Goal: Task Accomplishment & Management: Manage account settings

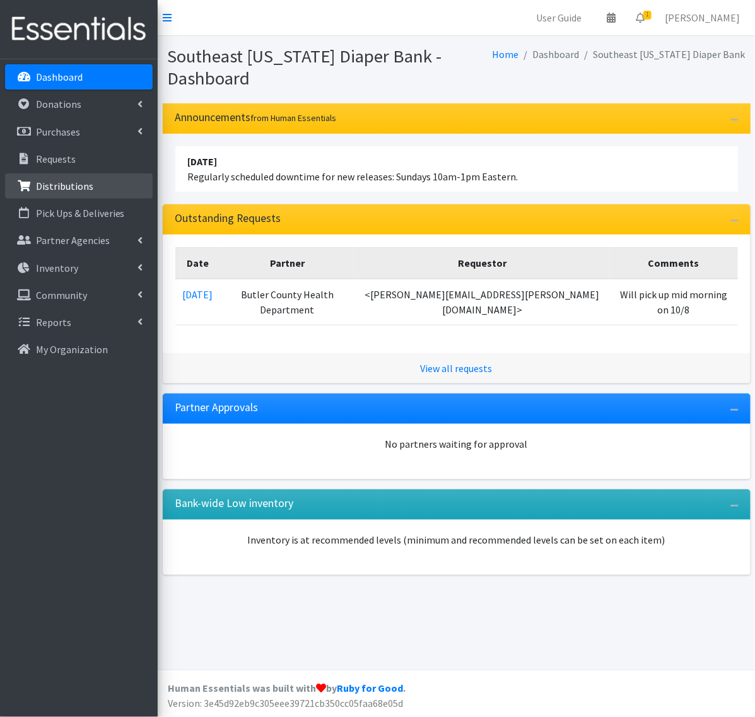
click at [45, 184] on p "Distributions" at bounding box center [64, 186] width 57 height 13
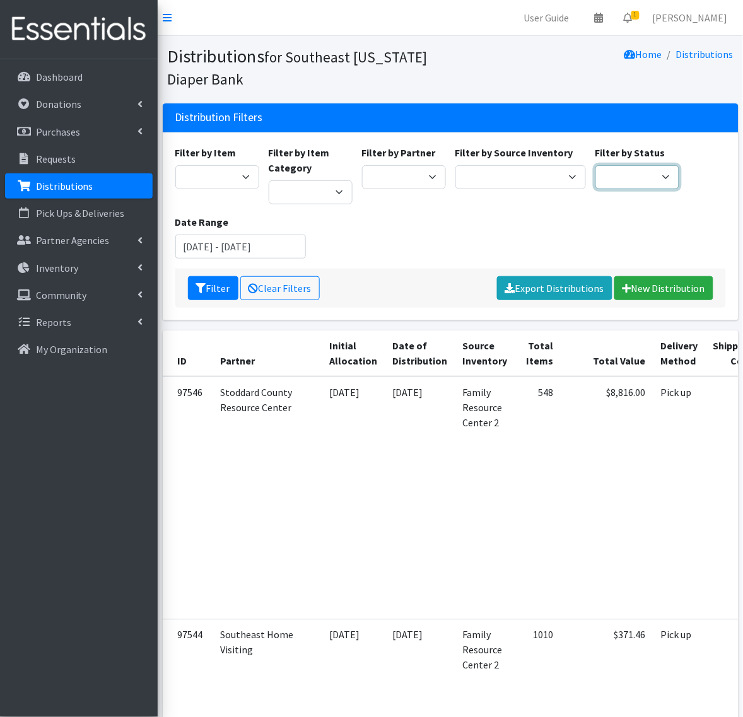
click at [625, 177] on select "Scheduled Complete" at bounding box center [637, 177] width 84 height 24
drag, startPoint x: 514, startPoint y: 228, endPoint x: 481, endPoint y: 225, distance: 32.9
click at [514, 228] on div "Filter by Item Adult Briefs Large Adult Briefs (Large/X-Large) Adult Briefs Med…" at bounding box center [450, 207] width 560 height 124
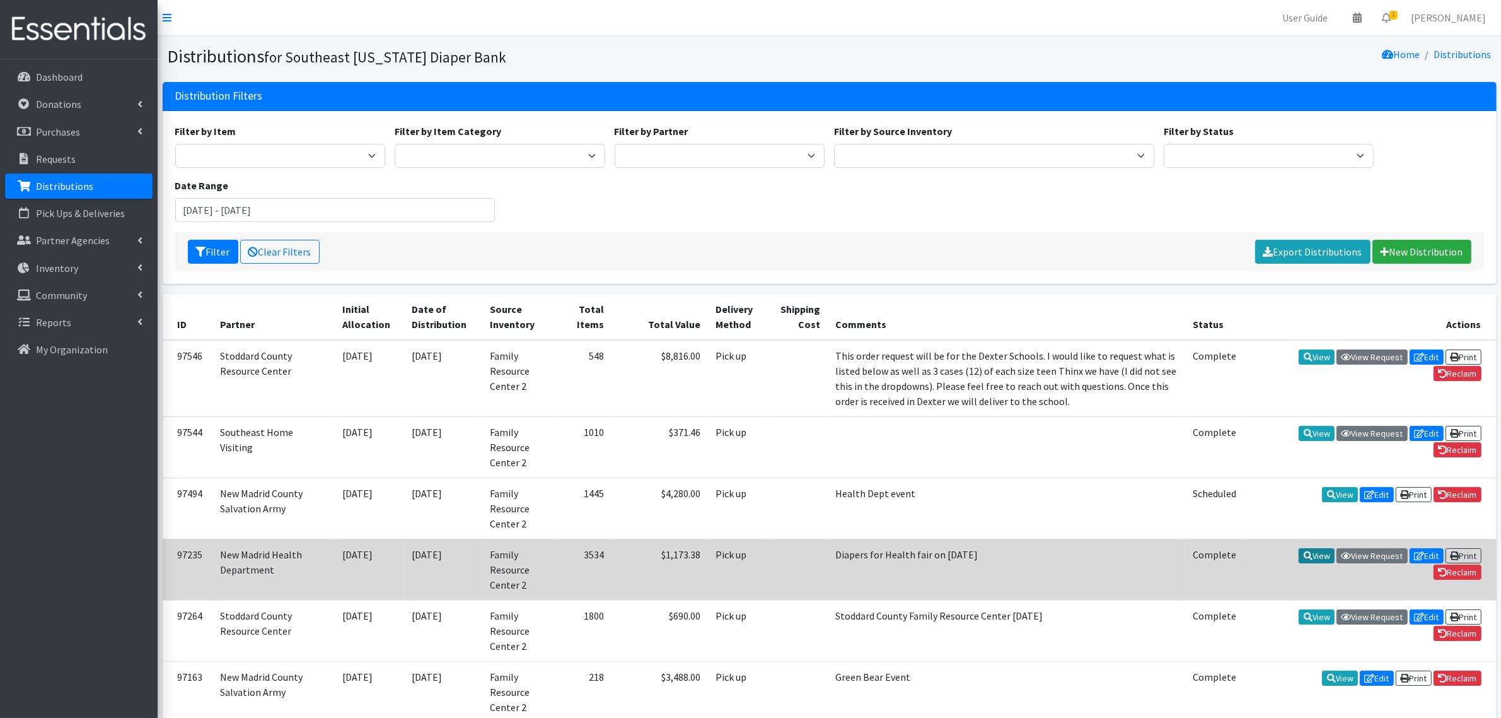
click at [742, 554] on link "View" at bounding box center [1317, 555] width 36 height 15
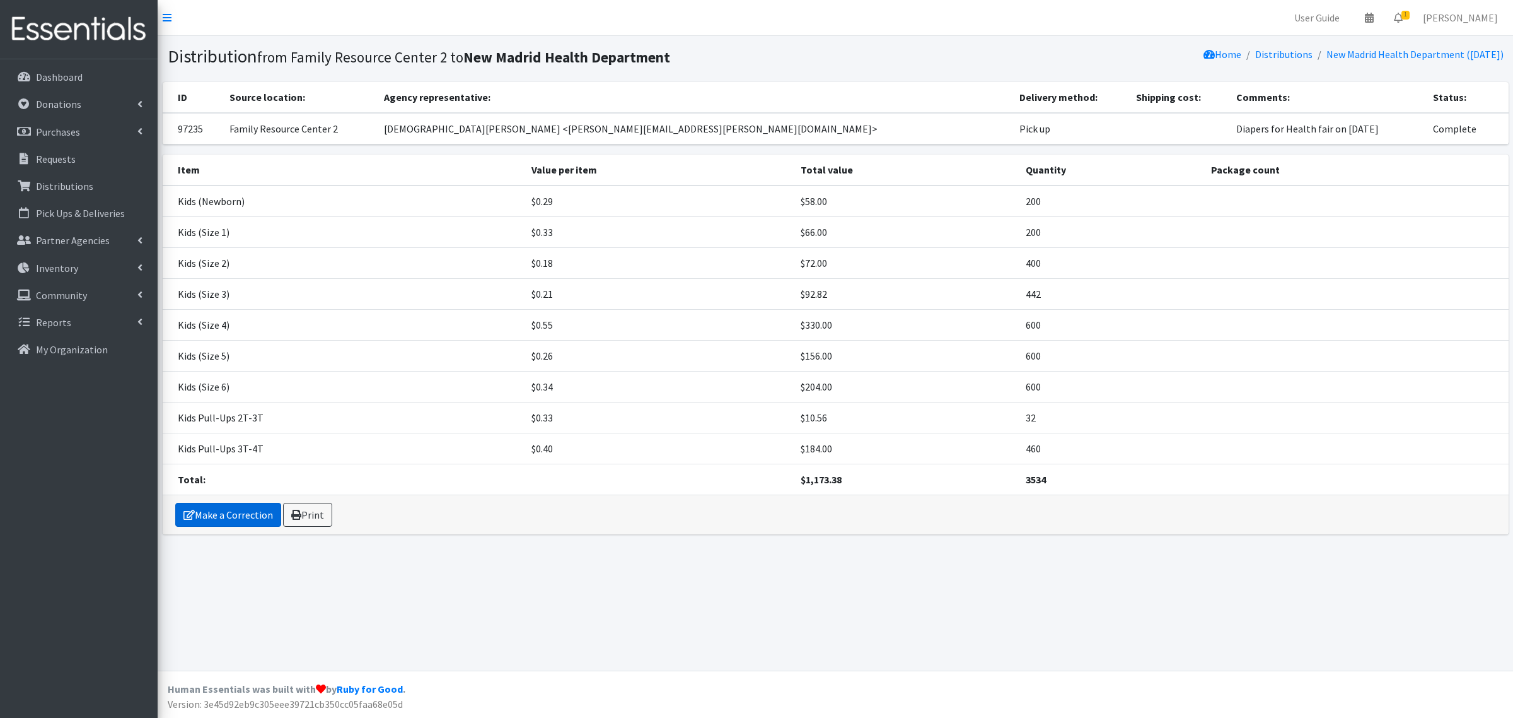
click at [228, 512] on link "Make a Correction" at bounding box center [228, 515] width 106 height 24
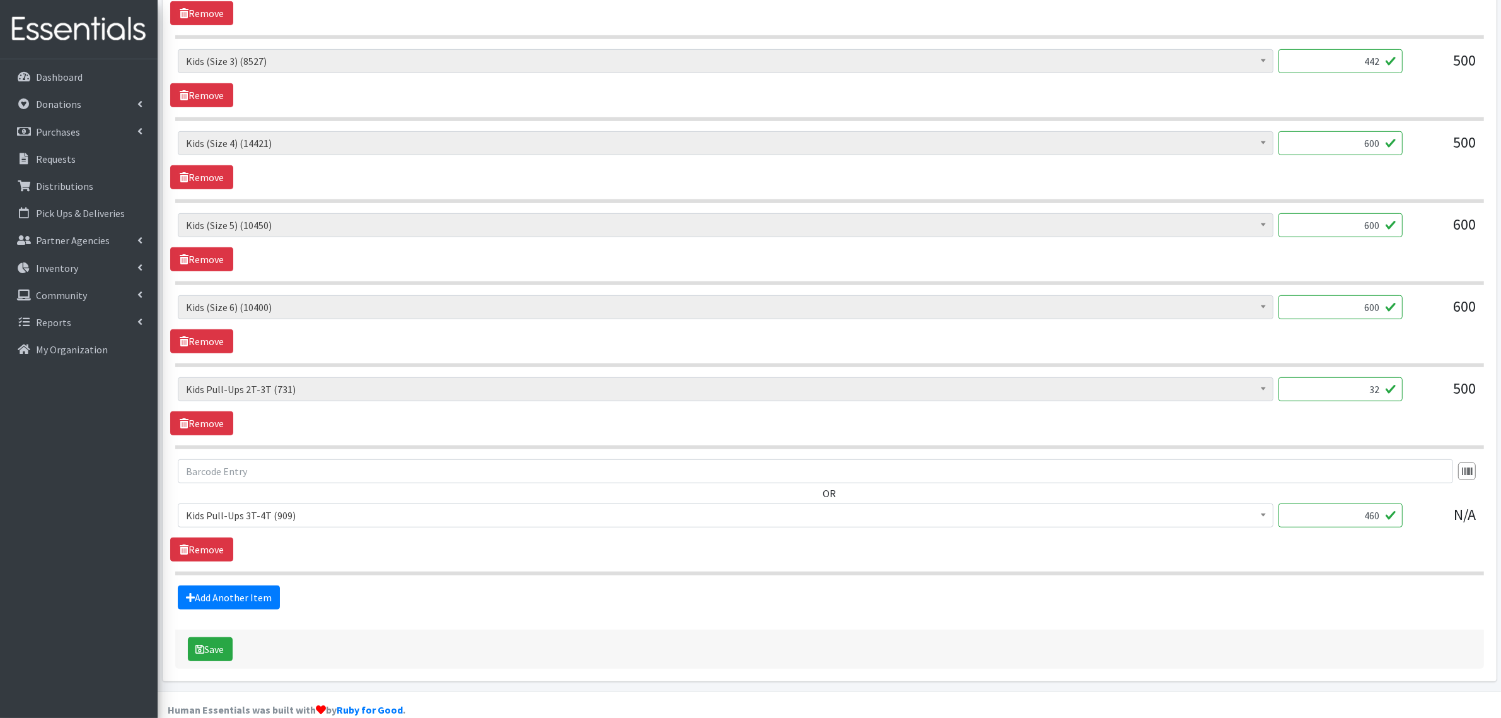
scroll to position [788, 0]
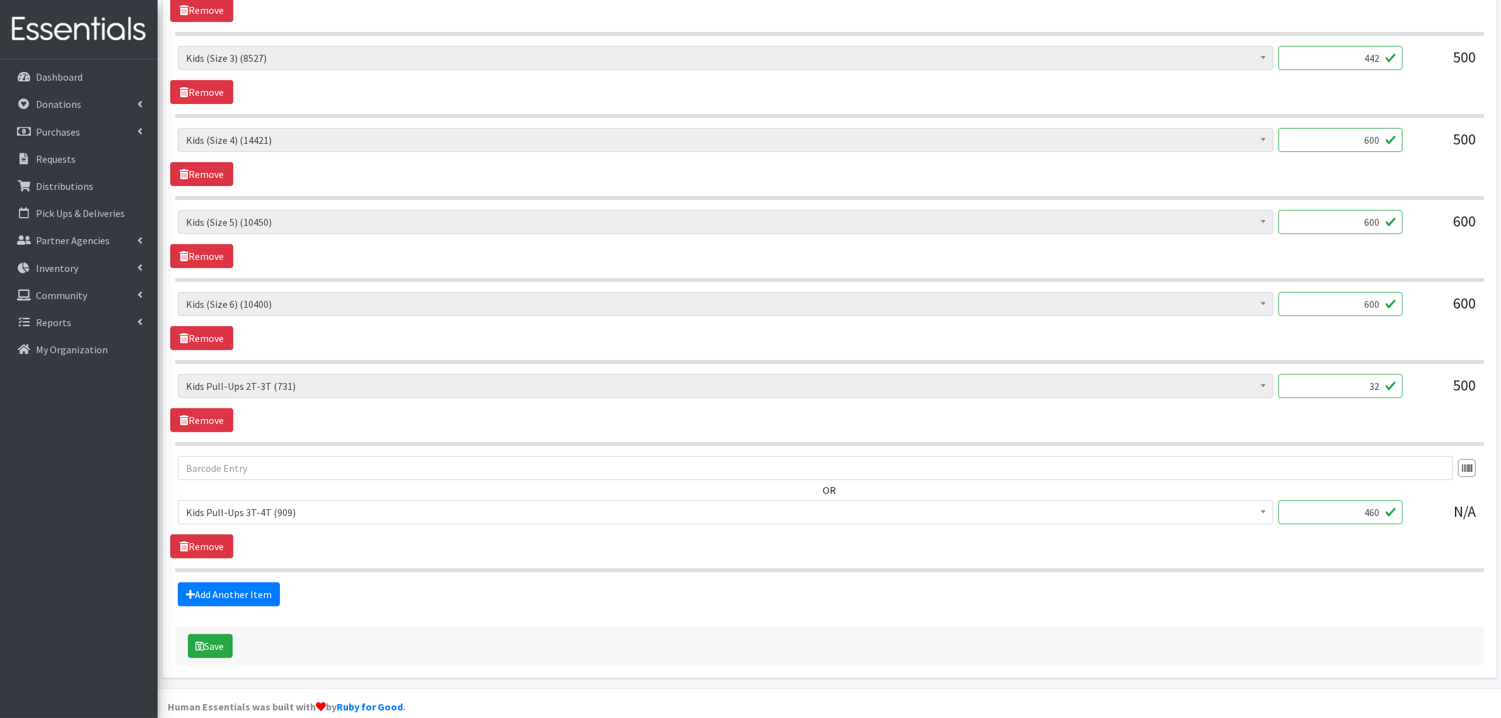
click at [265, 555] on div "OR Adult Briefs (x-small) (0) Adult Briefs Large (11742) Adult Briefs Medium (3…" at bounding box center [829, 507] width 1319 height 102
click at [236, 592] on link "Add Another Item" at bounding box center [229, 594] width 102 height 24
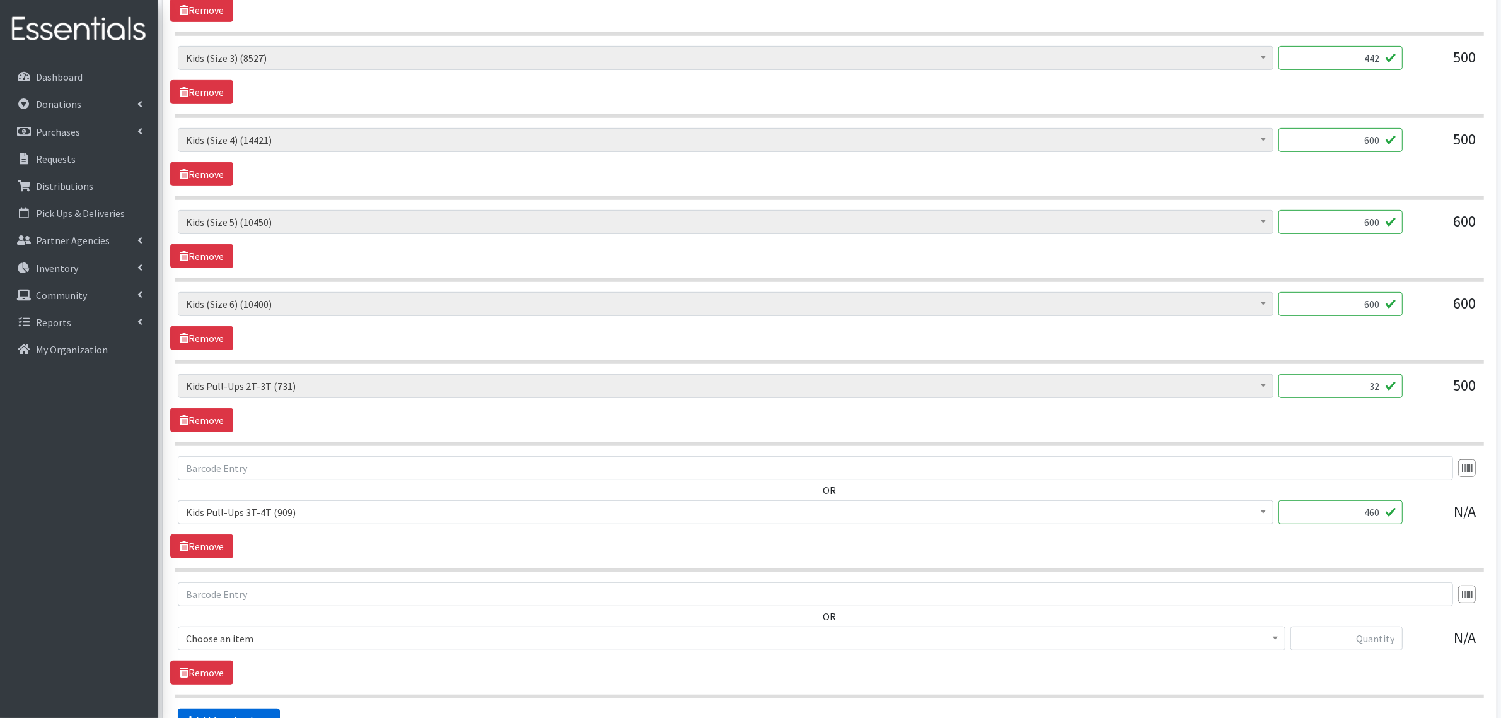
scroll to position [936, 0]
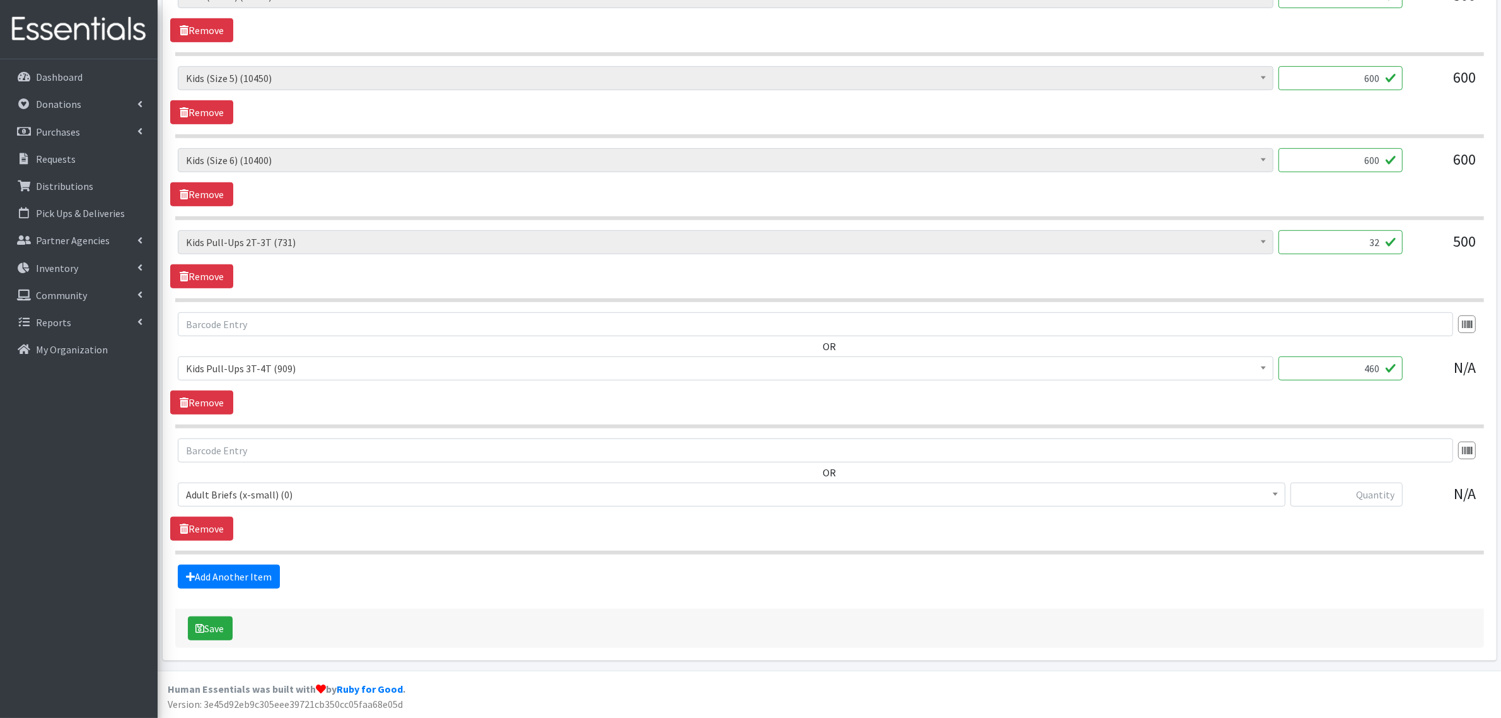
click at [269, 492] on span "Adult Briefs (x-small) (0)" at bounding box center [732, 495] width 1092 height 18
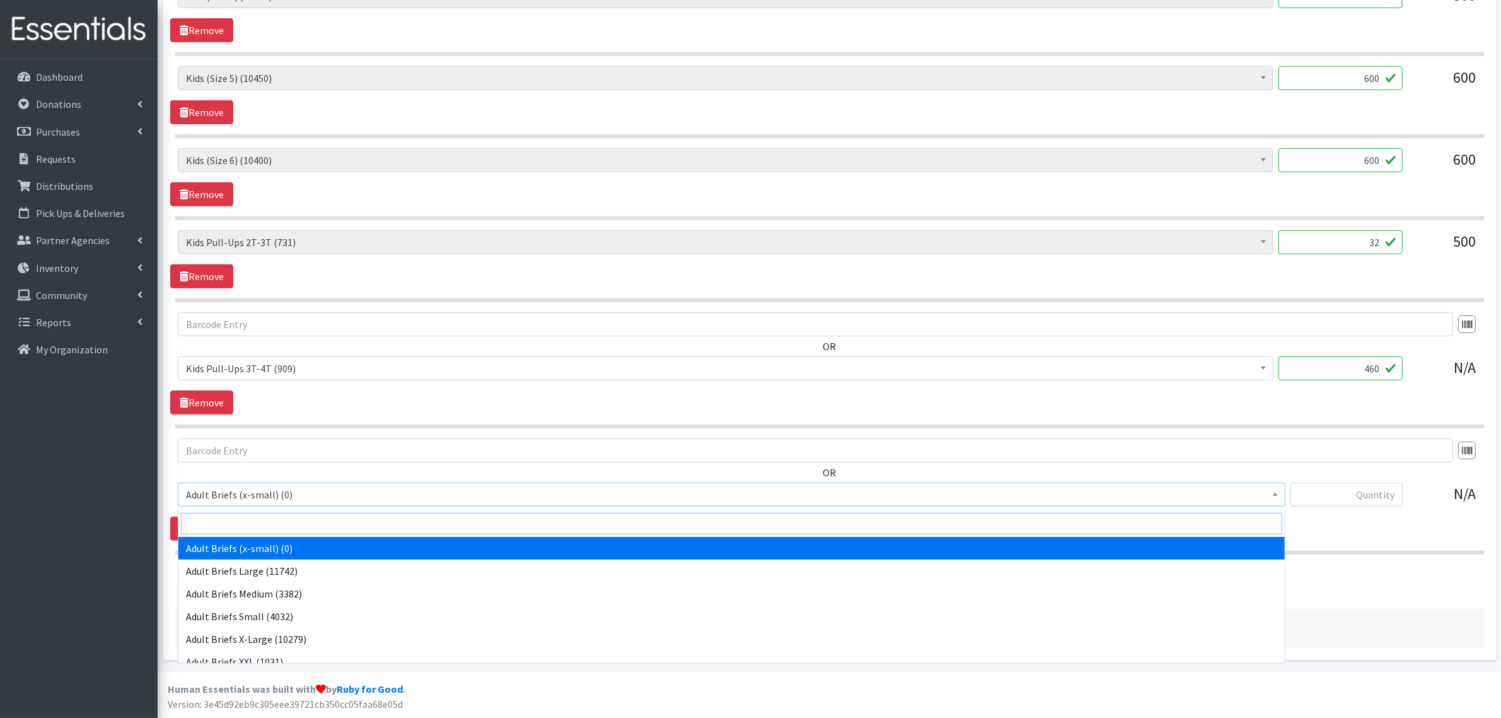
click at [267, 527] on input "search" at bounding box center [732, 523] width 1102 height 21
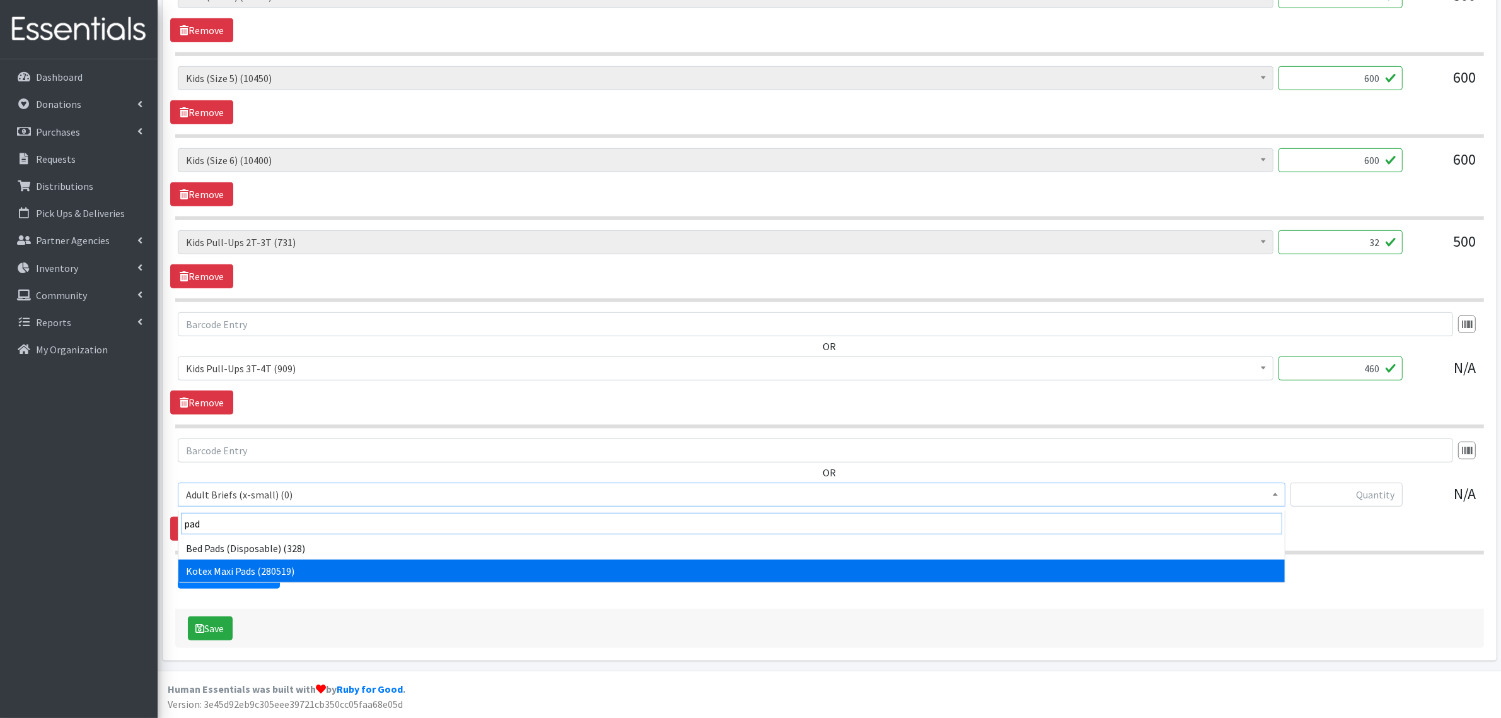
type input "pad"
select select "4362"
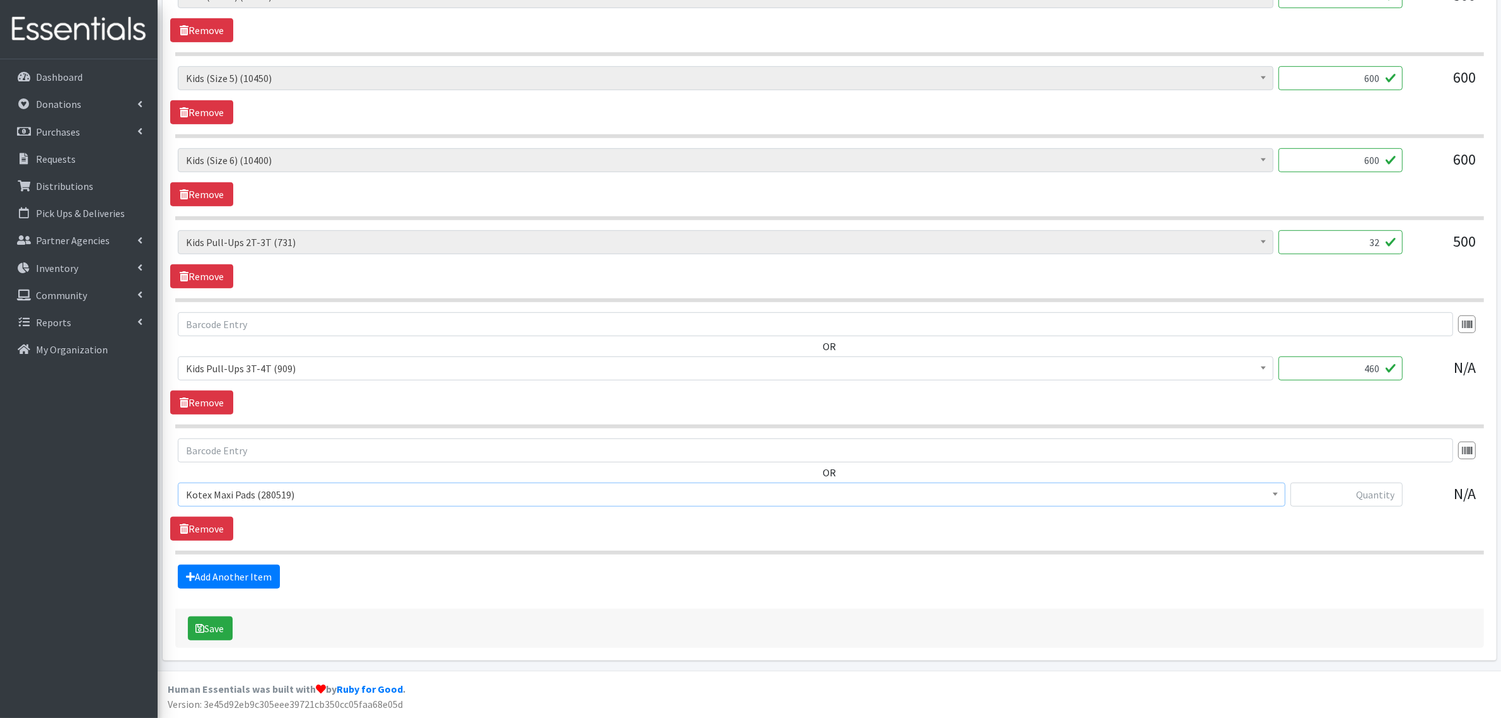
drag, startPoint x: 663, startPoint y: 551, endPoint x: 1012, endPoint y: 498, distance: 353.3
click at [663, 551] on hr at bounding box center [829, 553] width 1309 height 4
click at [1337, 501] on input "text" at bounding box center [1347, 494] width 112 height 24
drag, startPoint x: 1341, startPoint y: 492, endPoint x: 1468, endPoint y: 501, distance: 127.7
click at [1468, 501] on div "Adult Briefs (x-small) (0) Adult Briefs Large (11742) Adult Briefs Medium (3382…" at bounding box center [829, 499] width 1303 height 34
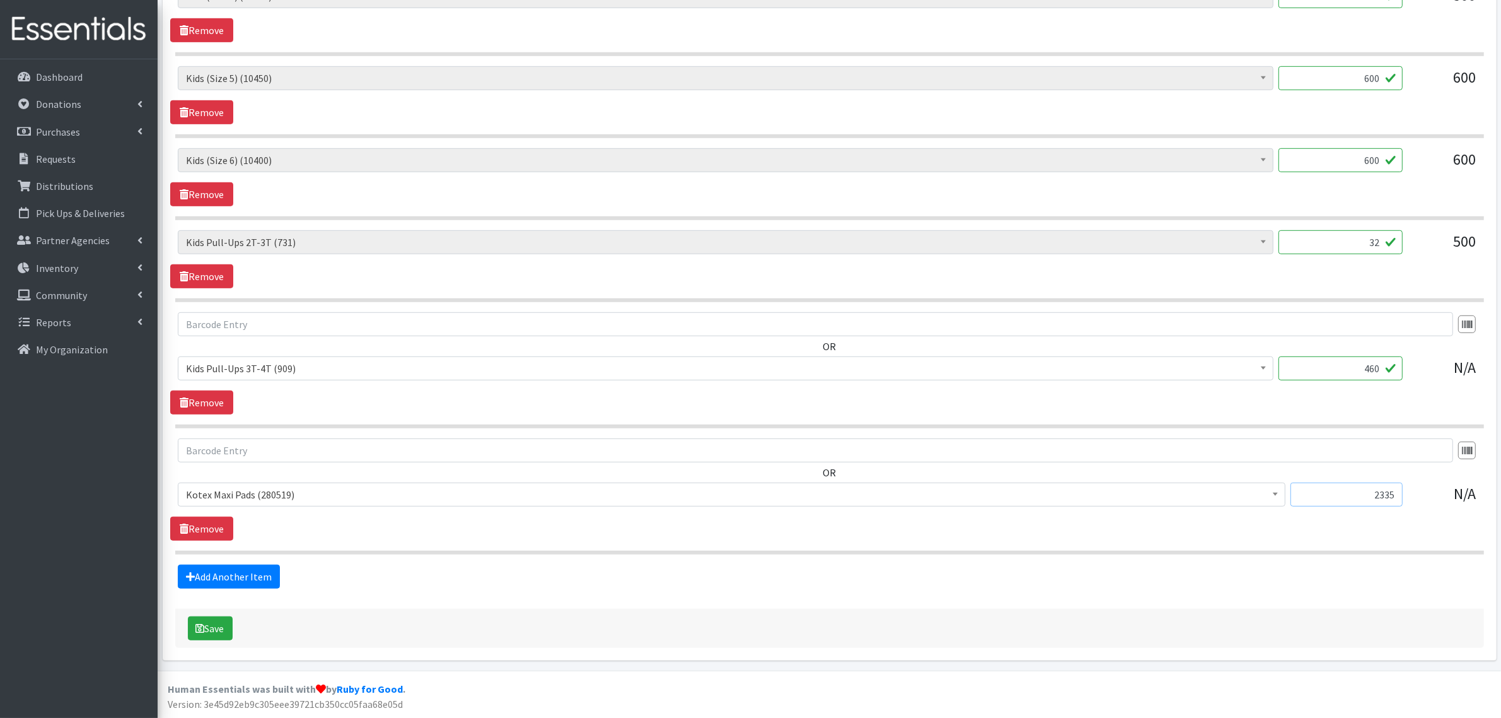
type input "2335"
click at [1215, 528] on div "OR Adult Briefs (x-small) (0) Adult Briefs Large (11742) Adult Briefs Medium (3…" at bounding box center [829, 489] width 1319 height 102
click at [191, 624] on button "Save" at bounding box center [210, 628] width 45 height 24
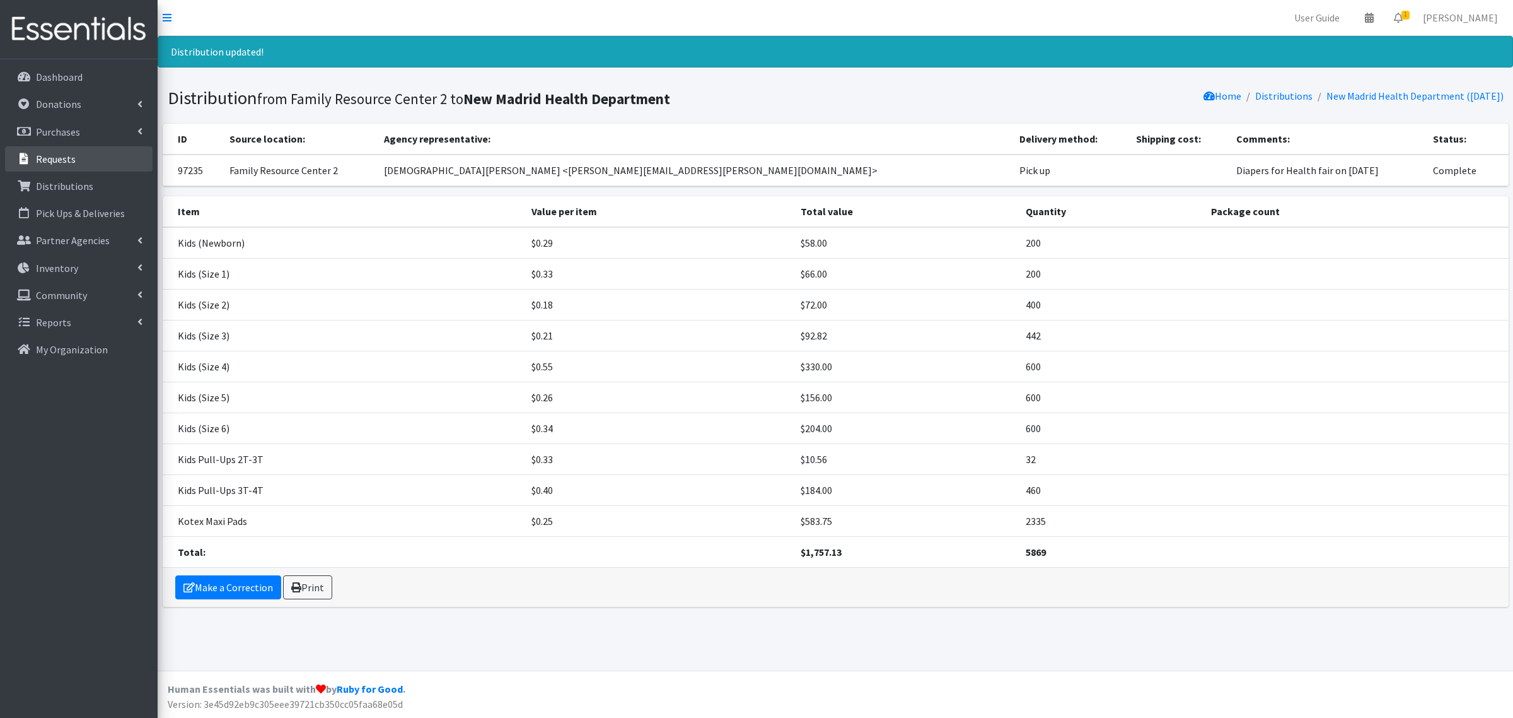
click at [83, 155] on link "Requests" at bounding box center [79, 158] width 148 height 25
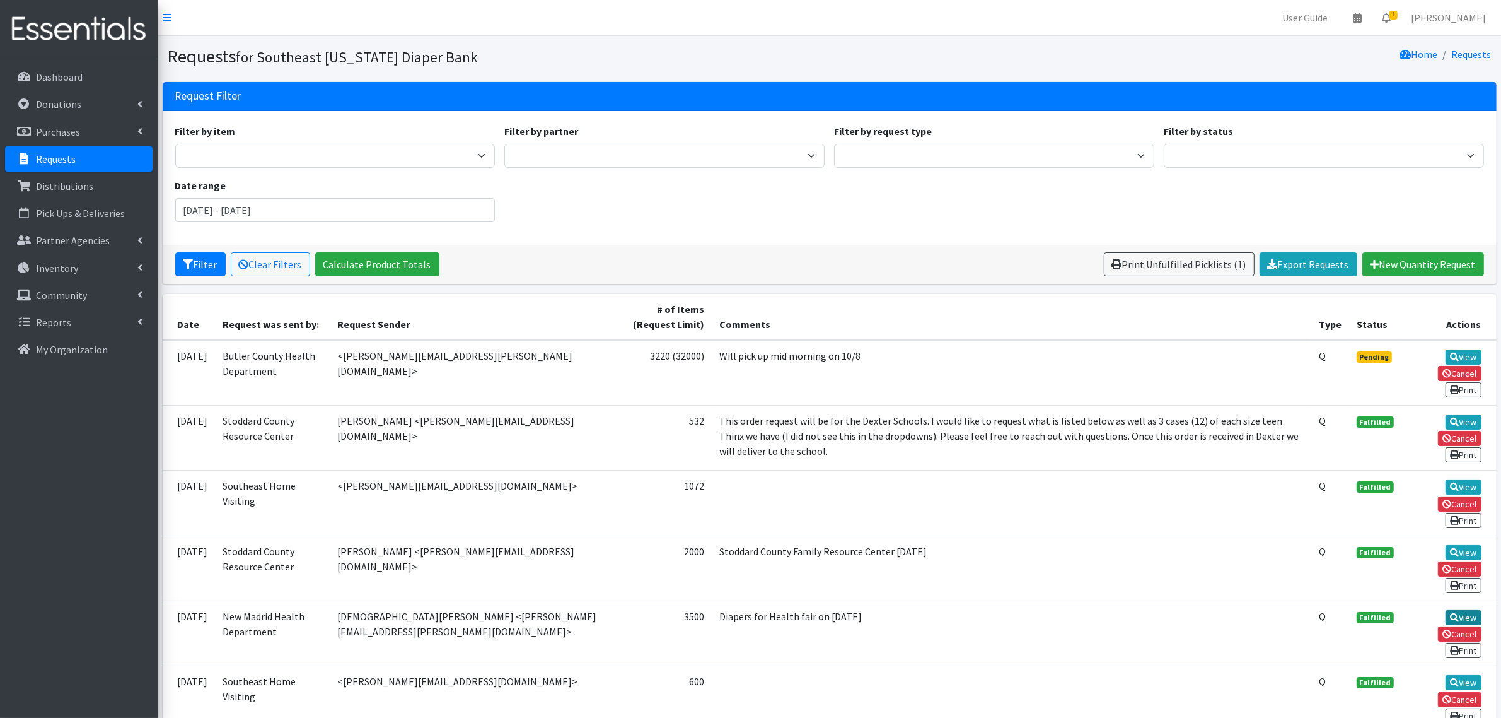
click at [1455, 615] on icon at bounding box center [1454, 617] width 9 height 9
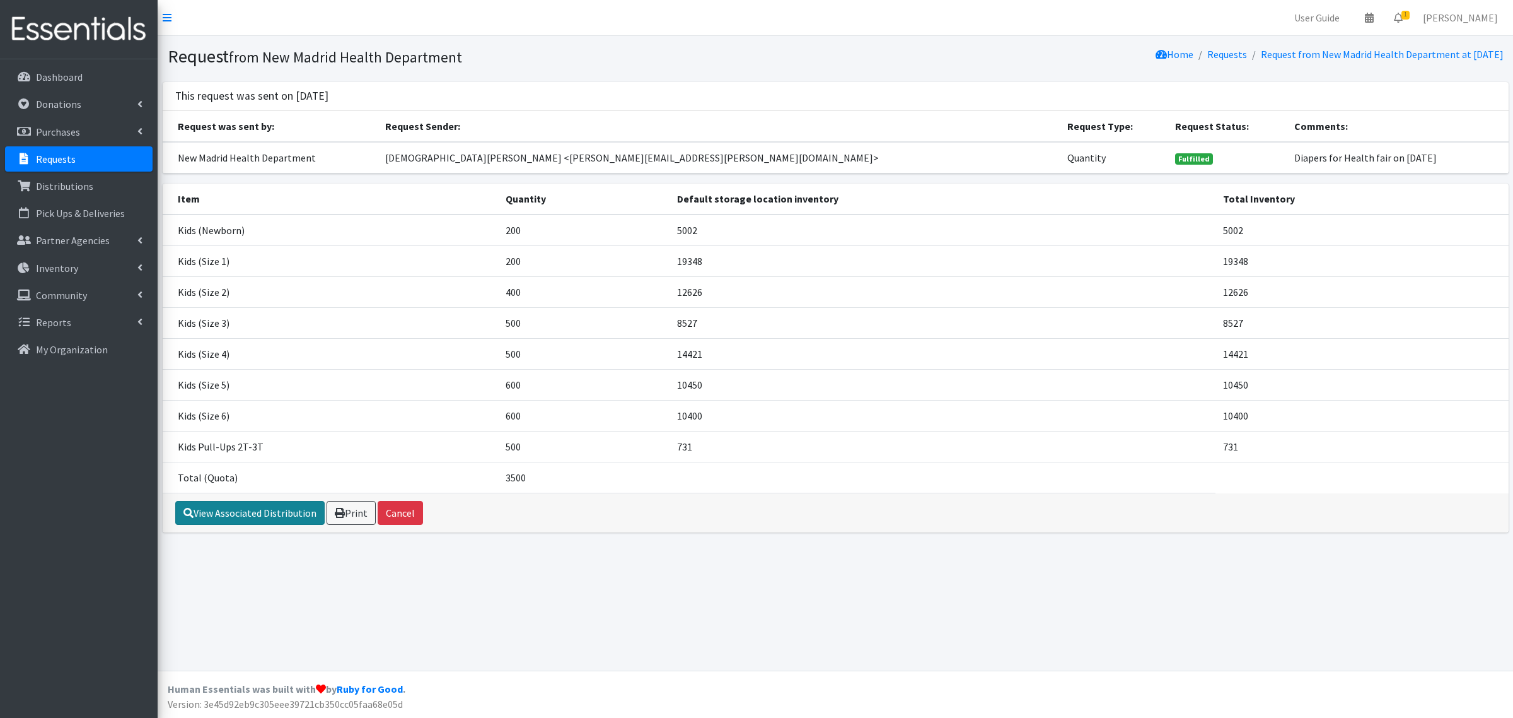
click at [276, 514] on link "View Associated Distribution" at bounding box center [249, 513] width 149 height 24
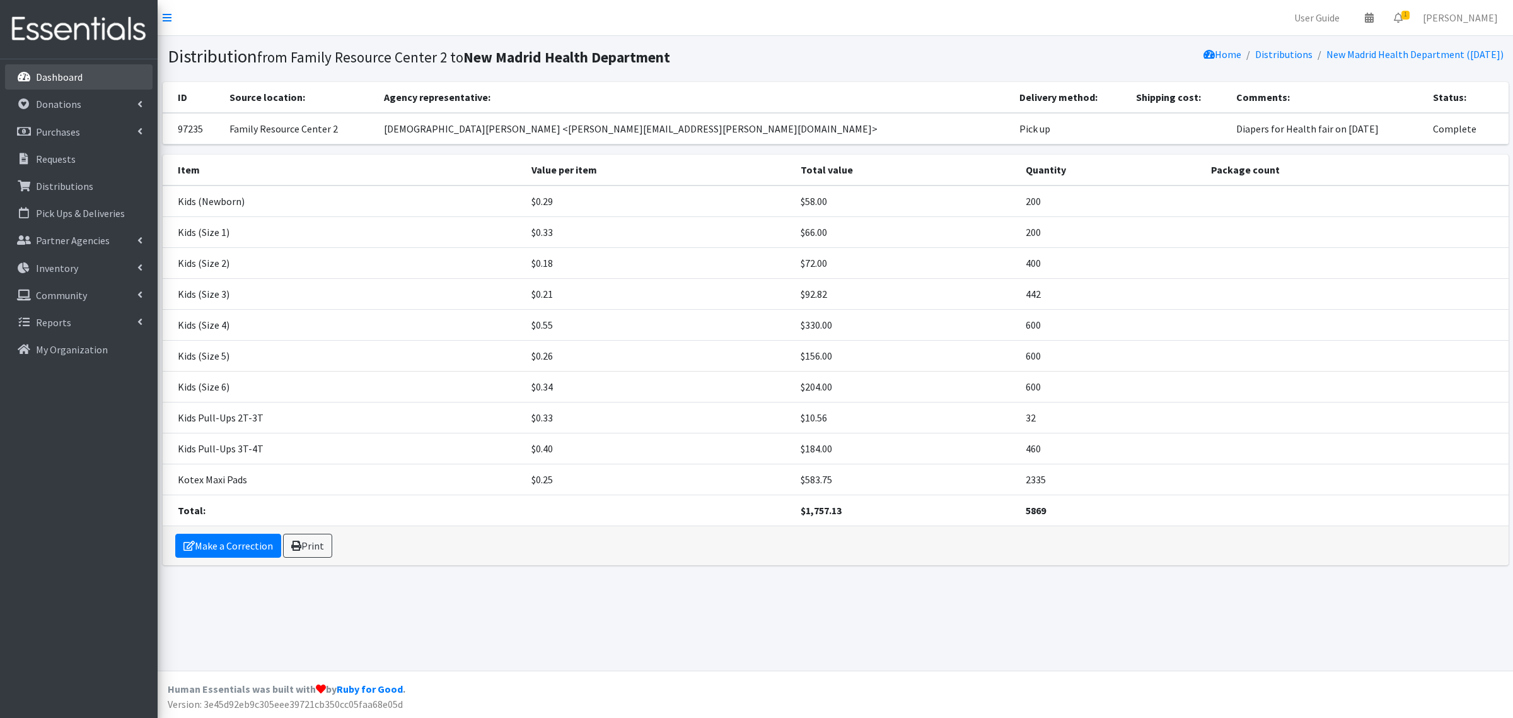
click at [64, 82] on p "Dashboard" at bounding box center [59, 77] width 47 height 13
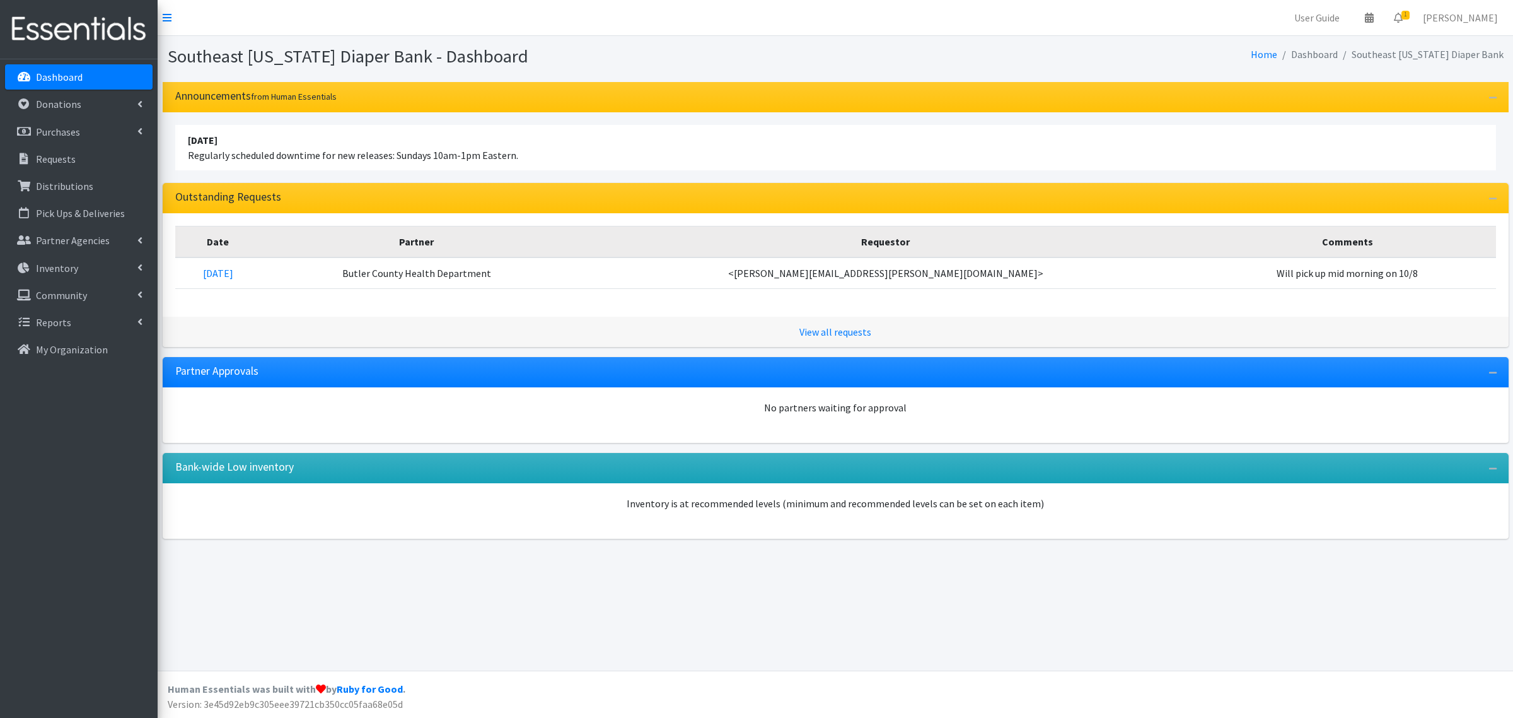
click at [47, 82] on p "Dashboard" at bounding box center [59, 77] width 47 height 13
